Goal: Task Accomplishment & Management: Use online tool/utility

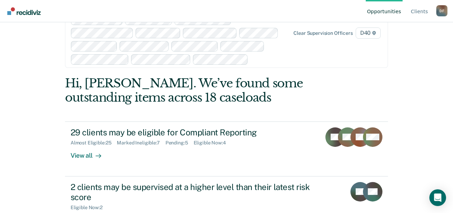
scroll to position [42, 0]
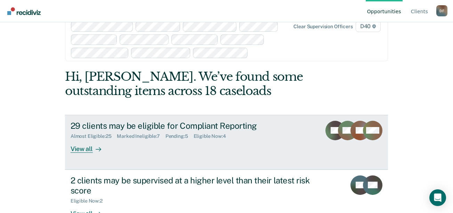
click at [85, 150] on div "View all" at bounding box center [90, 146] width 39 height 14
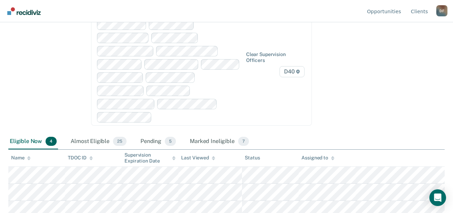
scroll to position [92, 0]
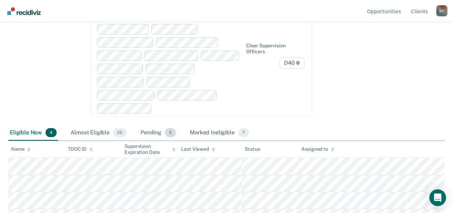
click at [154, 125] on div "Pending 5" at bounding box center [158, 132] width 38 height 15
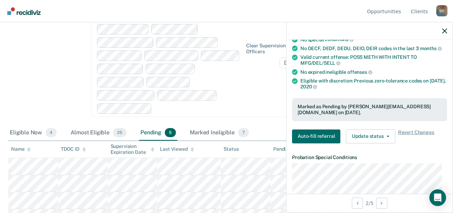
scroll to position [126, 0]
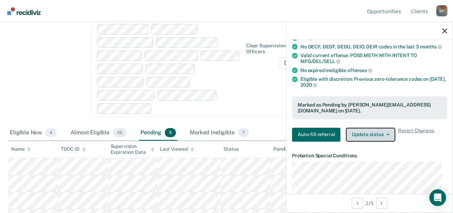
click at [370, 133] on button "Update status" at bounding box center [370, 135] width 49 height 14
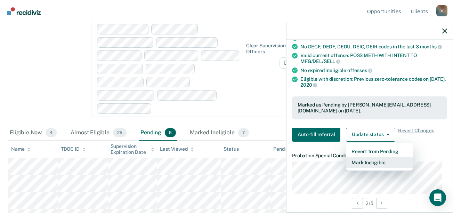
click at [375, 162] on button "Mark Ineligible" at bounding box center [379, 162] width 67 height 11
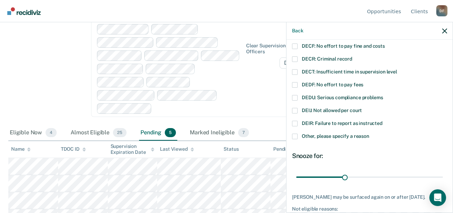
scroll to position [45, 0]
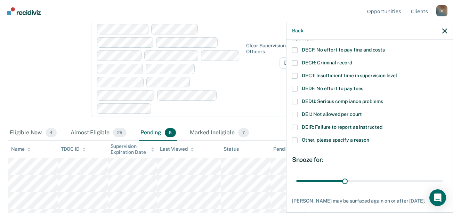
click at [295, 62] on span at bounding box center [295, 63] width 6 height 6
click at [352, 60] on input "DECR: Criminal record" at bounding box center [352, 60] width 0 height 0
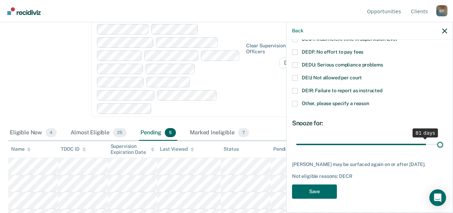
scroll to position [81, 0]
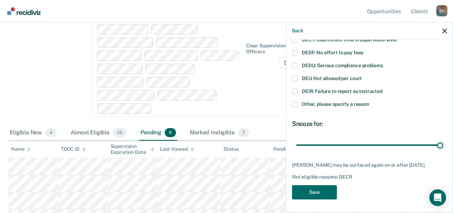
drag, startPoint x: 344, startPoint y: 140, endPoint x: 445, endPoint y: 142, distance: 100.9
type input "90"
click at [443, 142] on input "range" at bounding box center [369, 145] width 147 height 12
click at [322, 194] on button "Save" at bounding box center [314, 192] width 45 height 14
